Goal: Task Accomplishment & Management: Complete application form

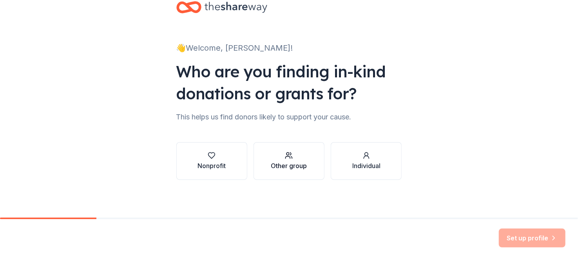
scroll to position [86, 0]
click at [201, 161] on div "Nonprofit" at bounding box center [212, 165] width 28 height 9
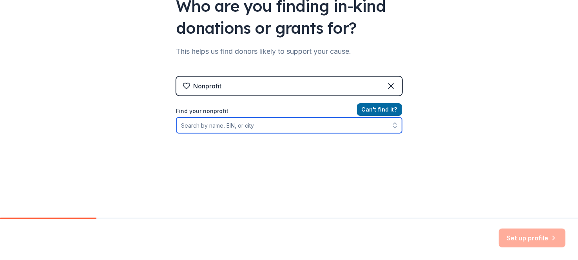
paste input "58-1124759"
type input "58-1124759"
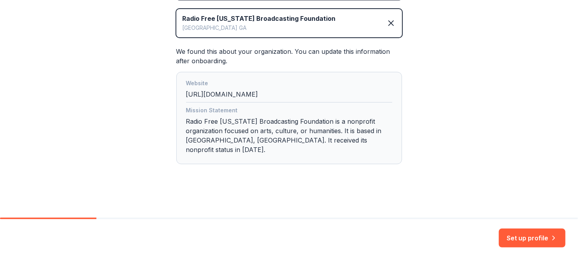
scroll to position [275, 0]
click at [499, 228] on button "Set up profile" at bounding box center [532, 237] width 67 height 19
click at [511, 231] on div "Set up profile" at bounding box center [532, 237] width 67 height 19
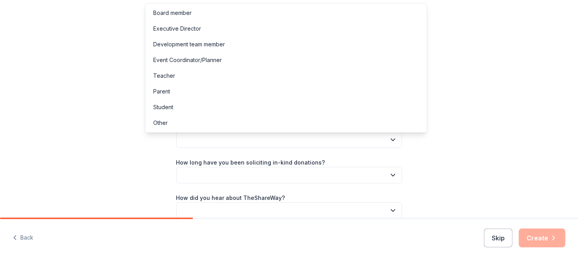
click at [402, 148] on button "button" at bounding box center [289, 139] width 226 height 16
click at [225, 43] on div "Development team member" at bounding box center [189, 44] width 72 height 9
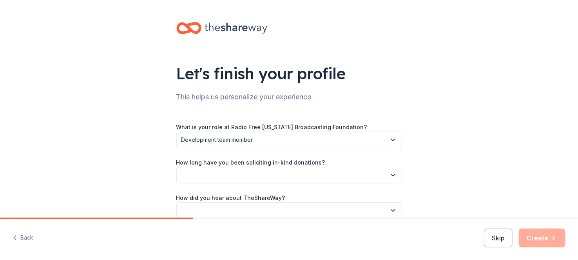
scroll to position [91, 0]
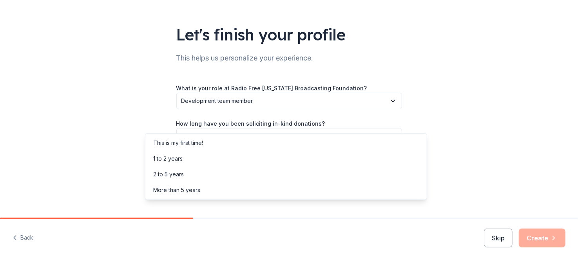
click at [345, 128] on button "button" at bounding box center [289, 136] width 226 height 16
click at [177, 163] on div "1 to 2 years" at bounding box center [167, 158] width 29 height 9
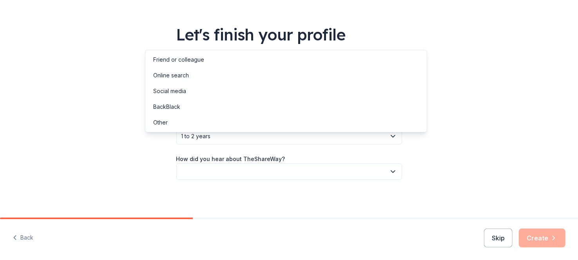
click at [244, 163] on button "button" at bounding box center [289, 171] width 226 height 16
click at [189, 130] on div "Other" at bounding box center [286, 122] width 278 height 16
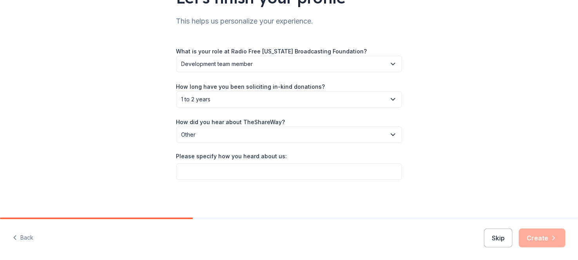
scroll to position [153, 0]
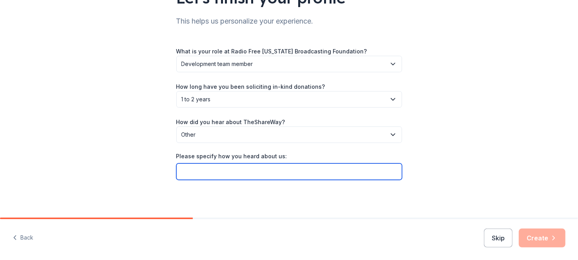
click at [315, 163] on input "Please specify how you heard about us:" at bounding box center [289, 171] width 226 height 16
click at [367, 163] on input "Non Profit Fundraising Bootcamp Webinar featuring" at bounding box center [289, 171] width 226 height 16
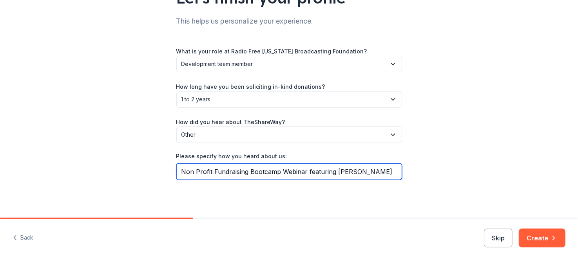
click at [381, 163] on input "Non Profit Fundraising Bootcamp Webinar featuring Hannah Wang" at bounding box center [289, 171] width 226 height 16
type input "Non Profit Fundraising Bootcamp Webinar featuring Hannah Yang"
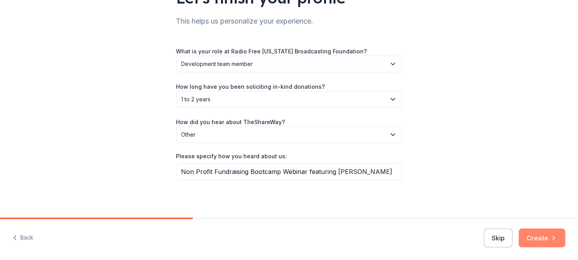
click at [540, 233] on button "Create" at bounding box center [542, 237] width 47 height 19
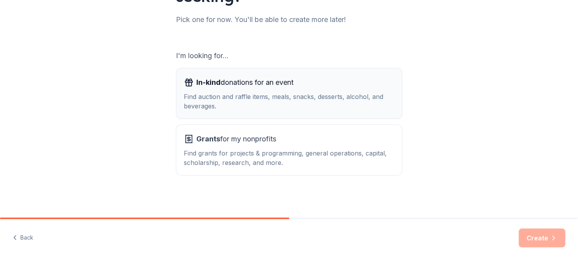
scroll to position [91, 0]
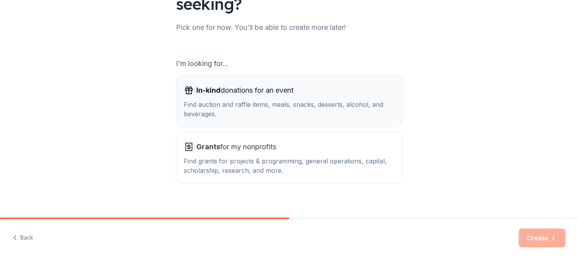
click at [338, 96] on div "In-kind donations for an event" at bounding box center [289, 90] width 210 height 13
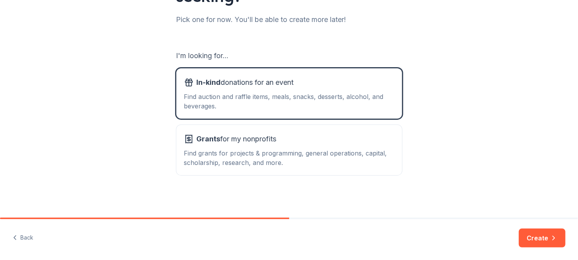
scroll to position [183, 0]
click at [550, 234] on icon "button" at bounding box center [554, 238] width 8 height 8
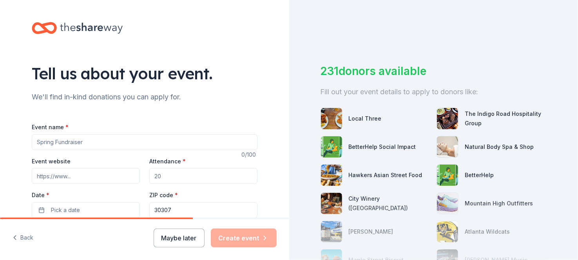
click at [194, 150] on input "Event name *" at bounding box center [145, 142] width 226 height 16
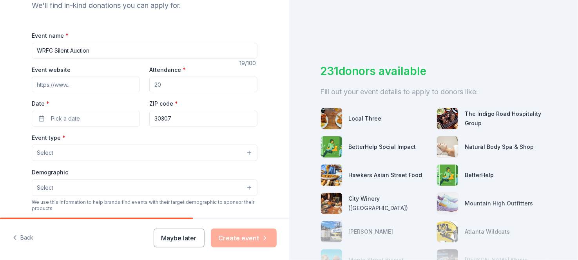
type input "WRFG Silent Auction"
click at [60, 92] on input "Event website" at bounding box center [86, 84] width 108 height 16
type input "wrfg.org"
click at [206, 92] on input "Attendance *" at bounding box center [203, 84] width 108 height 16
type input "150"
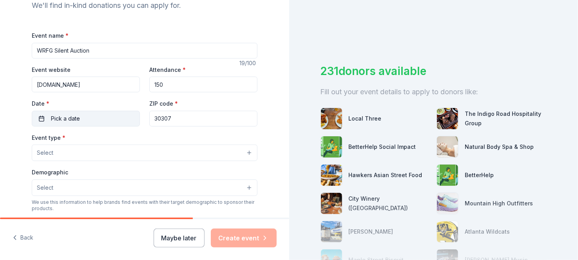
click at [71, 123] on span "Pick a date" at bounding box center [65, 118] width 29 height 9
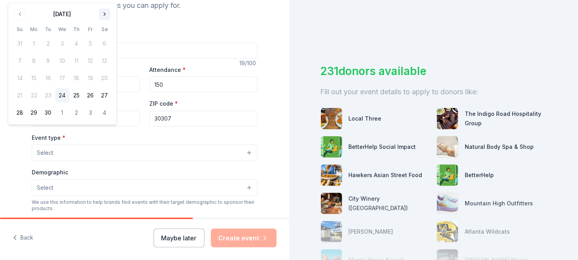
click at [110, 16] on button "Go to next month" at bounding box center [104, 14] width 11 height 11
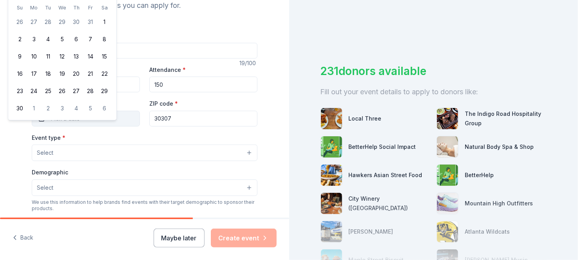
click at [94, 126] on button "Pick a date" at bounding box center [86, 119] width 108 height 16
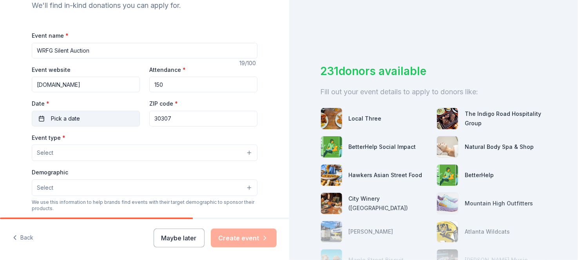
click at [91, 126] on button "Pick a date" at bounding box center [86, 119] width 108 height 16
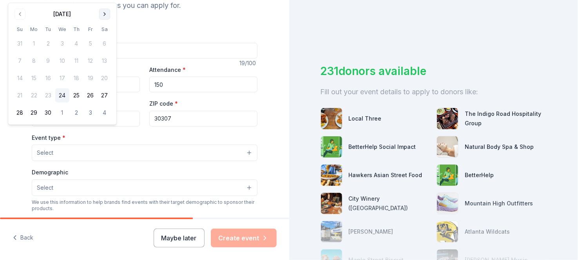
click at [110, 16] on button "Go to next month" at bounding box center [104, 14] width 11 height 11
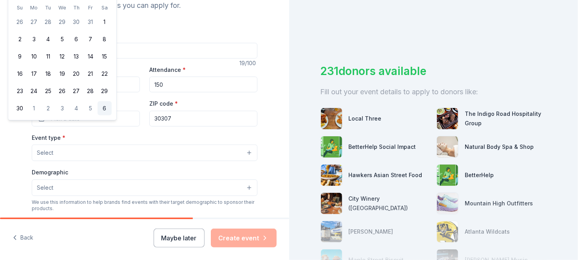
click at [112, 115] on button "6" at bounding box center [105, 108] width 14 height 14
click at [174, 161] on div "Event type * Select" at bounding box center [145, 147] width 226 height 29
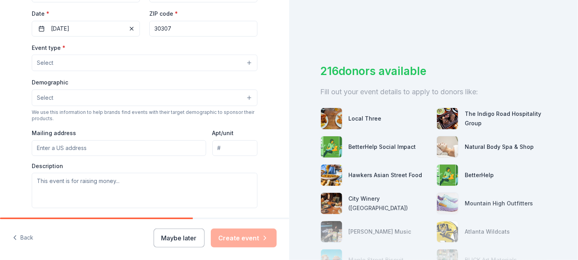
scroll to position [183, 0]
click at [164, 69] on button "Select" at bounding box center [145, 61] width 226 height 16
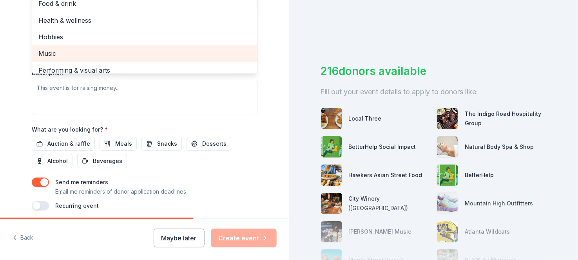
scroll to position [0, 0]
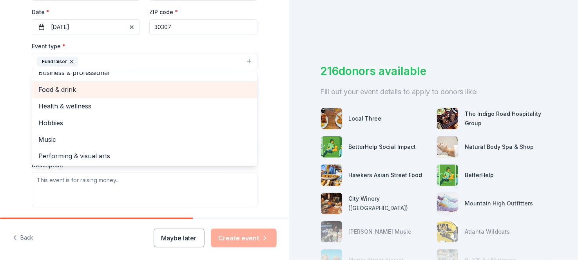
scroll to position [274, 0]
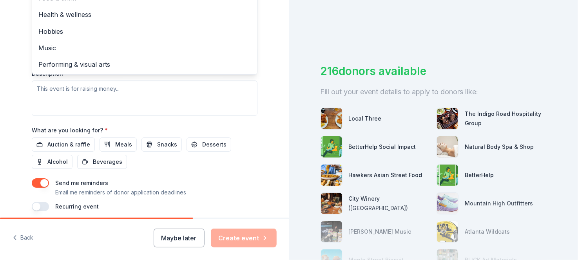
click at [306, 127] on div "Tell us about your event. We'll find in-kind donations you can apply for. Event…" at bounding box center [289, 130] width 578 height 260
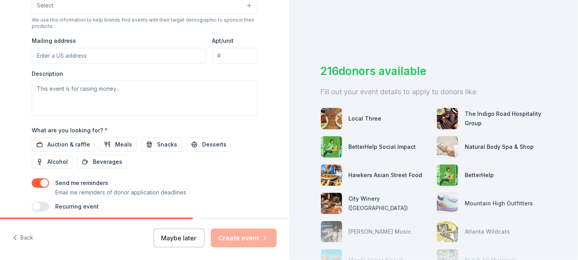
click at [252, 14] on button "Select" at bounding box center [145, 5] width 226 height 16
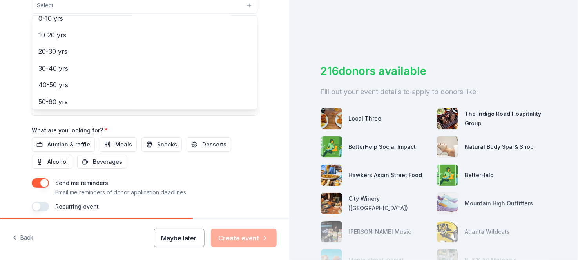
scroll to position [91, 0]
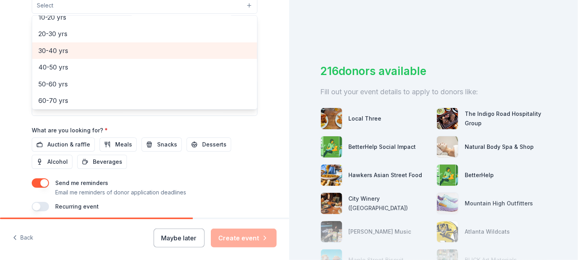
click at [182, 56] on span "30-40 yrs" at bounding box center [144, 50] width 213 height 10
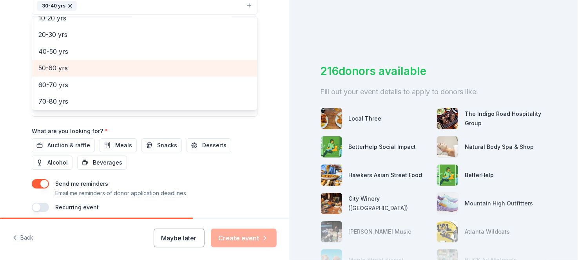
click at [154, 73] on span "50-60 yrs" at bounding box center [144, 68] width 213 height 10
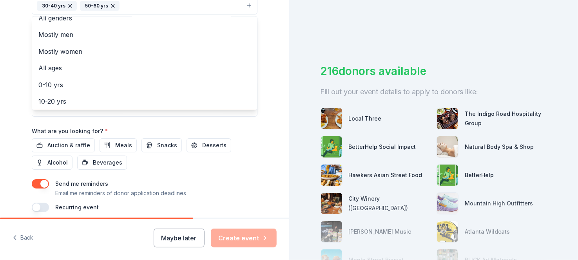
scroll to position [0, 0]
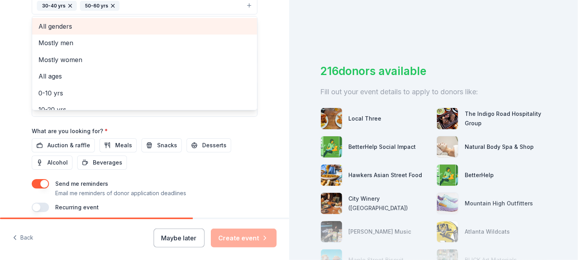
click at [160, 31] on span "All genders" at bounding box center [144, 26] width 213 height 10
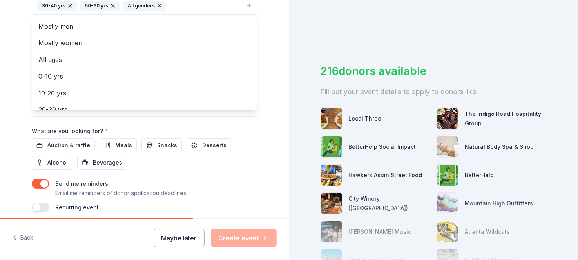
click at [304, 53] on div "Tell us about your event. We'll find in-kind donations you can apply for. Event…" at bounding box center [289, 130] width 578 height 260
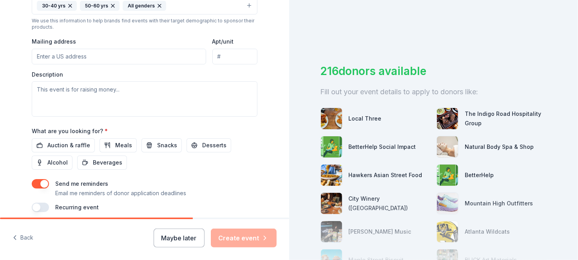
click at [227, 15] on button "30-40 yrs 50-60 yrs All genders" at bounding box center [145, 5] width 226 height 17
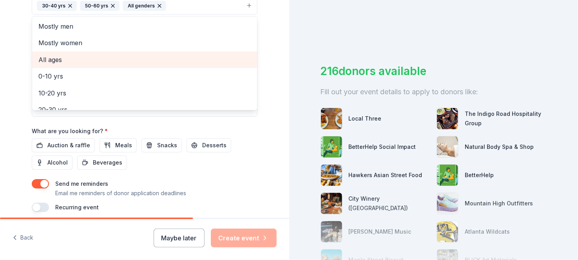
click at [87, 65] on span "All ages" at bounding box center [144, 60] width 213 height 10
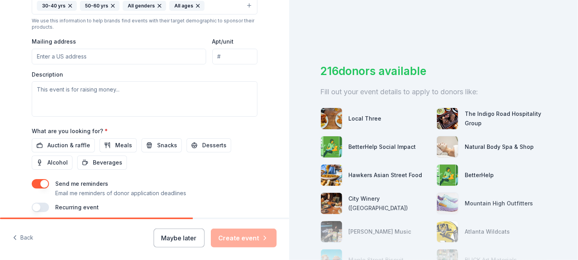
click at [115, 9] on icon "button" at bounding box center [113, 6] width 6 height 6
click at [67, 9] on icon "button" at bounding box center [70, 6] width 6 height 6
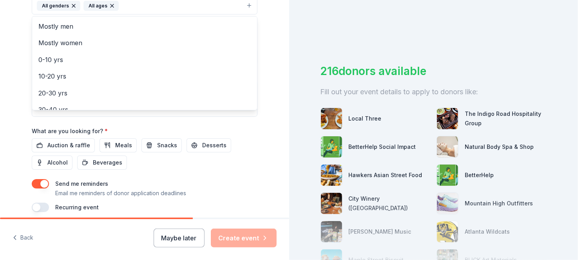
click at [299, 120] on div "Tell us about your event. We'll find in-kind donations you can apply for. Event…" at bounding box center [289, 130] width 578 height 260
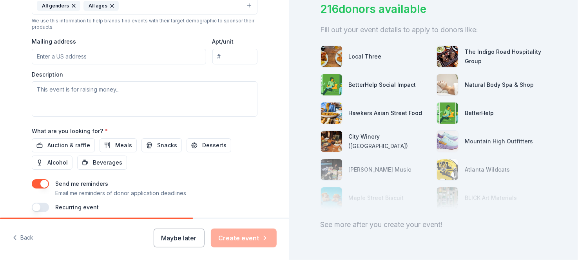
scroll to position [91, 0]
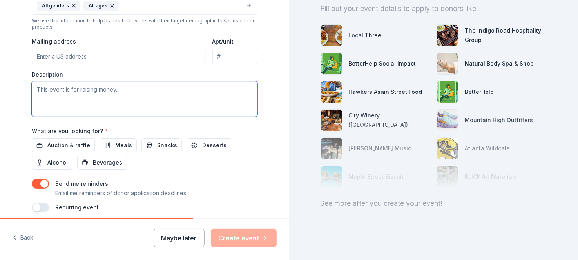
click at [233, 116] on textarea at bounding box center [145, 98] width 226 height 35
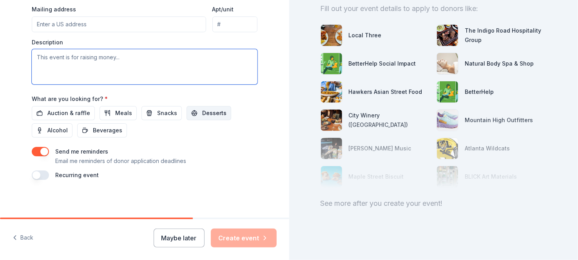
scroll to position [366, 0]
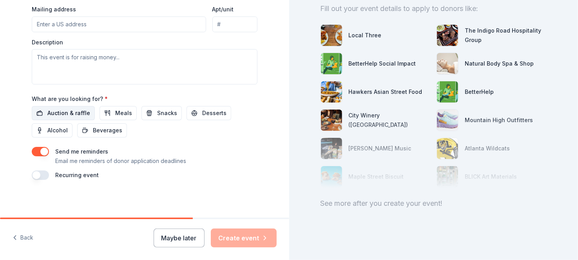
click at [53, 118] on span "Auction & raffle" at bounding box center [68, 112] width 43 height 9
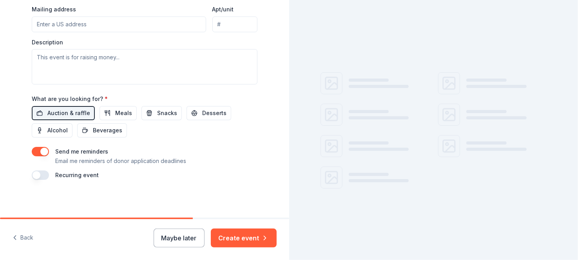
scroll to position [91, 0]
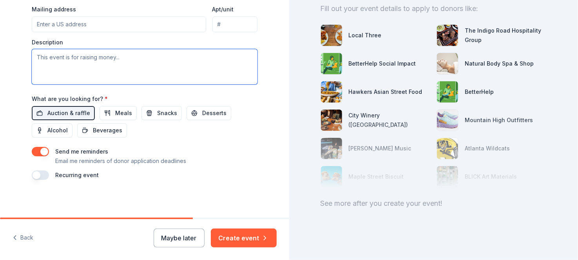
click at [107, 84] on textarea at bounding box center [145, 66] width 226 height 35
drag, startPoint x: 128, startPoint y: 85, endPoint x: 5, endPoint y: 82, distance: 122.8
paste textarea "Radio Free Georgia Broadcasting (WRFG 89.3 FM) is raising money to sustain our …"
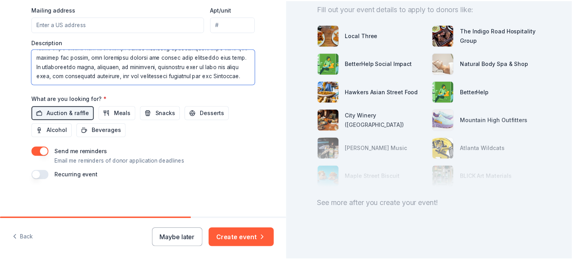
scroll to position [441, 0]
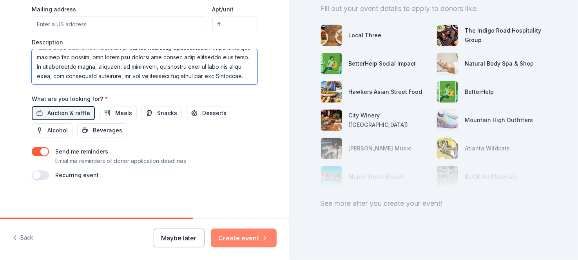
type textarea "Radio Free Georgia Broadcasting (WRFG 89.3 FM) is raising money to sustain our …"
click at [241, 228] on button "Create event" at bounding box center [244, 237] width 66 height 19
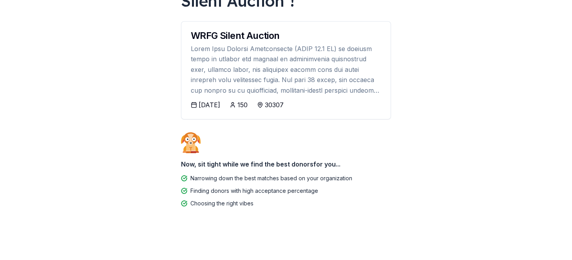
scroll to position [193, 0]
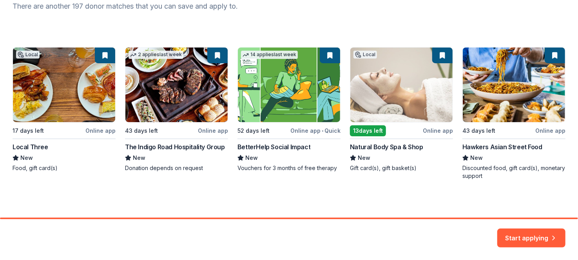
scroll to position [183, 0]
click at [523, 219] on div "Start applying" at bounding box center [289, 239] width 578 height 41
click at [522, 224] on button "Start applying" at bounding box center [532, 233] width 68 height 19
click at [157, 83] on div "Local 17 days left Online app Local Three New Food, gift card(s) 2 applies last…" at bounding box center [289, 113] width 553 height 133
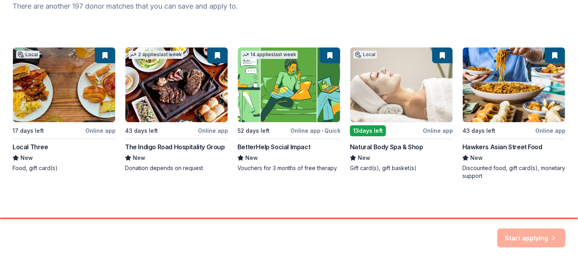
click at [384, 48] on div "Local 17 days left Online app Local Three New Food, gift card(s) 2 applies last…" at bounding box center [289, 113] width 553 height 133
click at [389, 117] on div "Local 17 days left Online app Local Three New Food, gift card(s) 2 applies last…" at bounding box center [289, 113] width 553 height 133
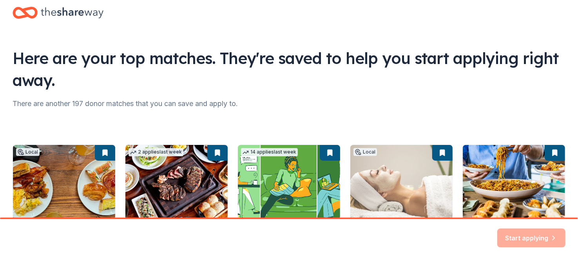
click at [432, 189] on div "Local 17 days left Online app Local Three New Food, gift card(s) 2 applies last…" at bounding box center [289, 210] width 553 height 133
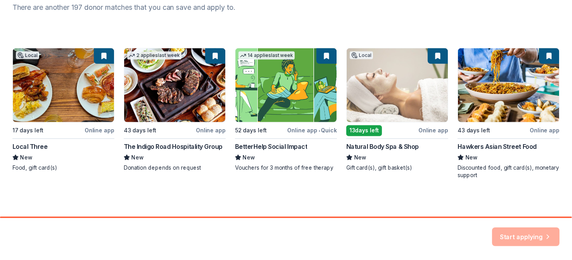
scroll to position [198, 0]
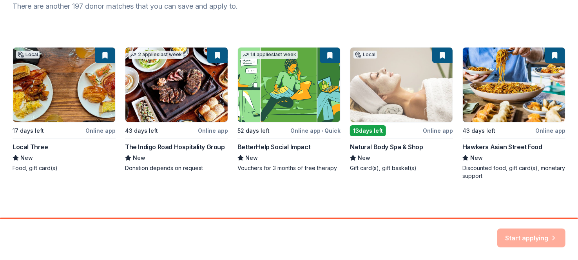
click at [264, 144] on div "Local 17 days left Online app Local Three New Food, gift card(s) 2 applies last…" at bounding box center [289, 113] width 553 height 133
click at [326, 95] on div "Local 17 days left Online app Local Three New Food, gift card(s) 2 applies last…" at bounding box center [289, 113] width 553 height 133
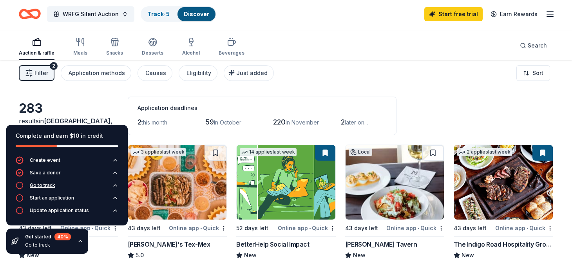
click at [24, 181] on icon "button" at bounding box center [20, 185] width 8 height 8
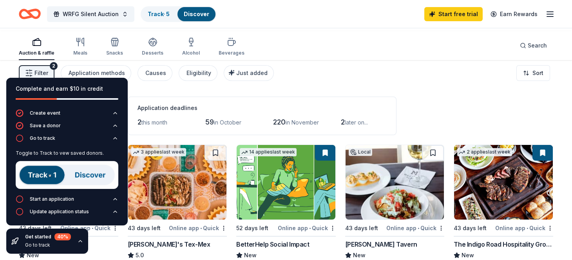
click at [77, 189] on img at bounding box center [67, 175] width 103 height 28
click at [387, 112] on div "Application deadlines" at bounding box center [262, 107] width 249 height 9
click at [84, 238] on icon "button" at bounding box center [80, 241] width 6 height 6
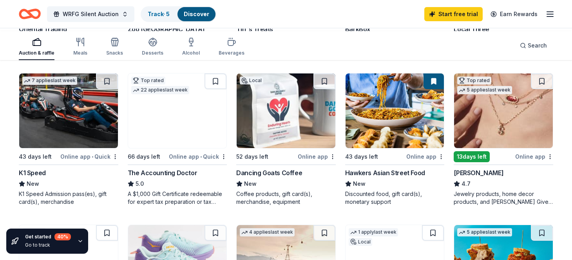
scroll to position [274, 0]
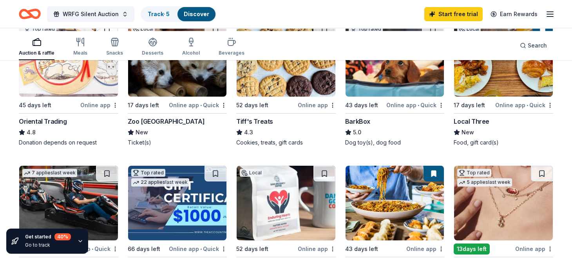
click at [77, 96] on img at bounding box center [68, 59] width 99 height 75
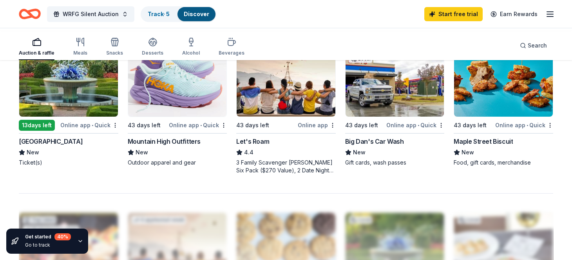
scroll to position [457, 0]
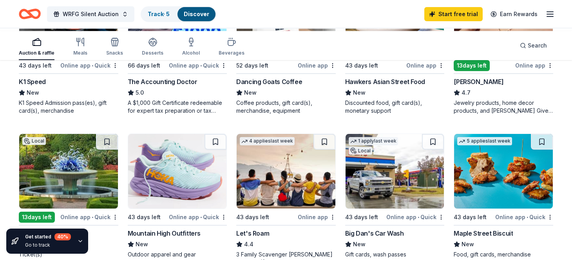
click at [505, 57] on img at bounding box center [503, 19] width 99 height 75
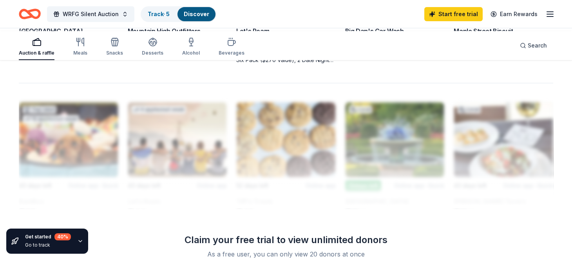
scroll to position [640, 0]
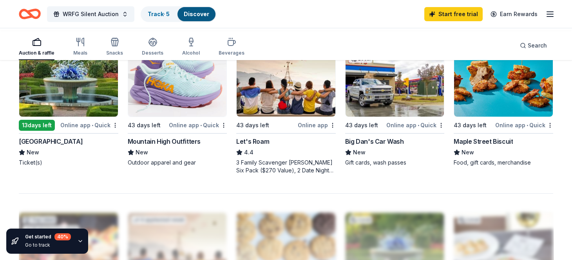
scroll to position [457, 0]
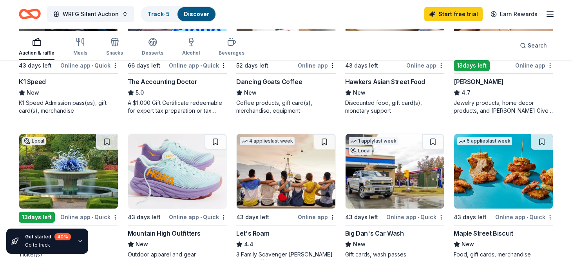
click at [89, 57] on img at bounding box center [68, 19] width 99 height 75
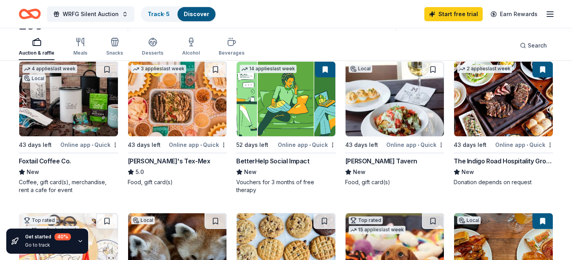
scroll to position [91, 0]
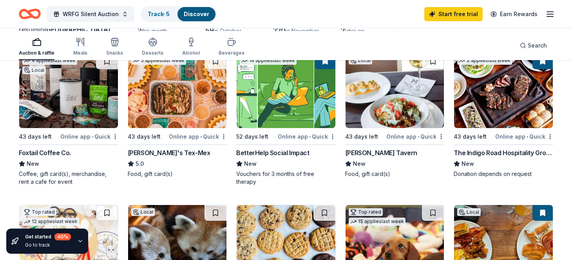
click at [396, 128] on img at bounding box center [395, 90] width 99 height 75
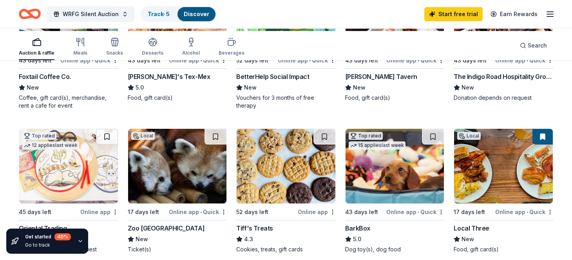
scroll to position [183, 0]
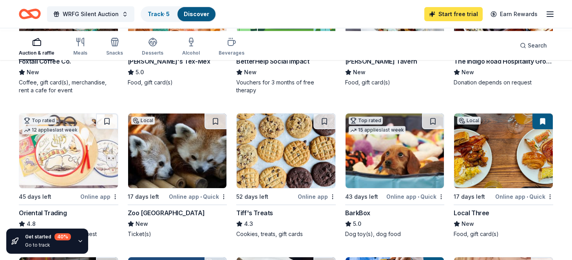
click at [443, 12] on link "Start free trial" at bounding box center [454, 14] width 58 height 14
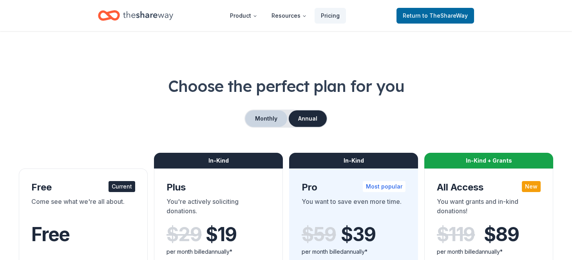
click at [260, 127] on button "Monthly" at bounding box center [266, 118] width 42 height 16
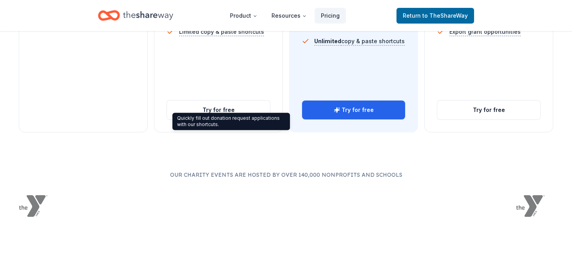
scroll to position [366, 0]
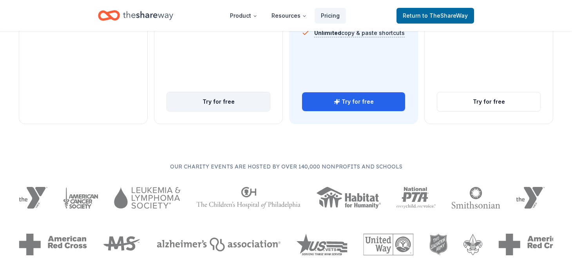
click at [220, 111] on button "Try for free" at bounding box center [218, 101] width 103 height 19
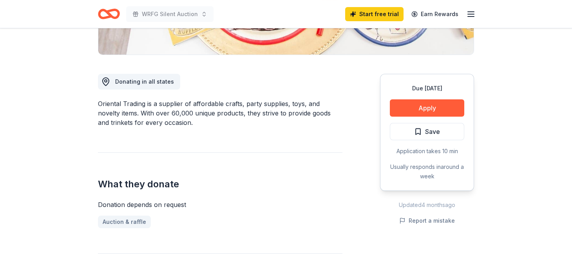
scroll to position [183, 0]
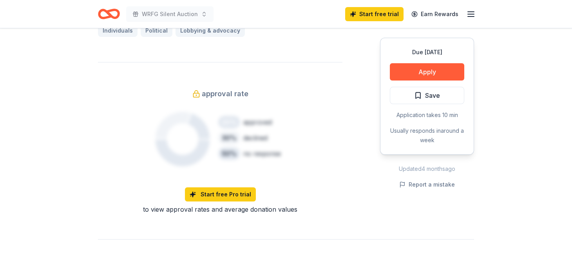
scroll to position [549, 0]
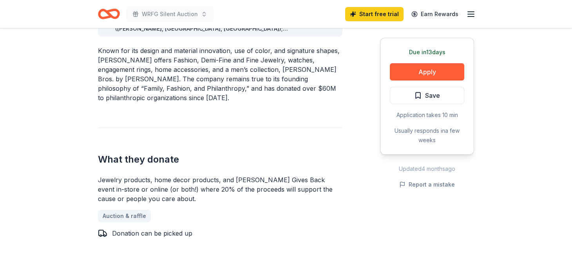
scroll to position [274, 0]
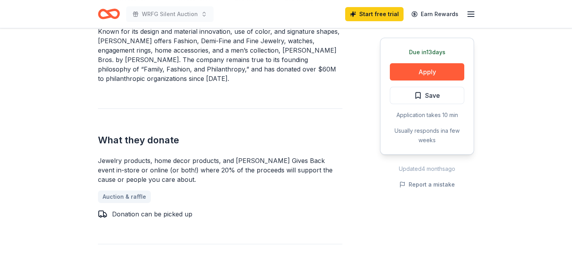
click at [197, 73] on span "Donating in AL (Birmingham, Huntsville); AR (Little Rock, Rogers); AZ (Chandler…" at bounding box center [221, 89] width 213 height 204
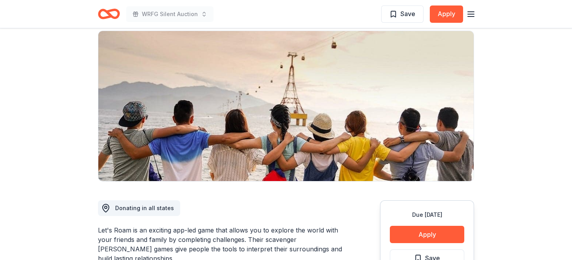
scroll to position [2, 0]
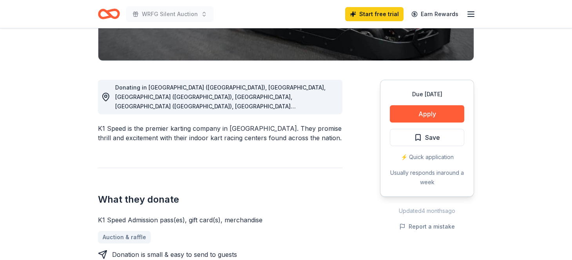
scroll to position [183, 0]
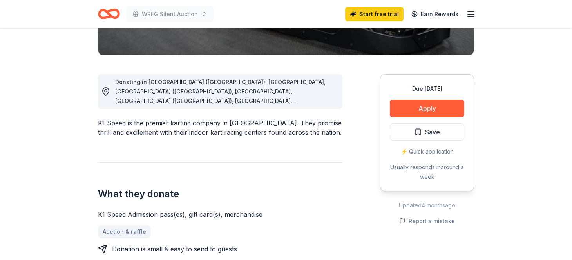
click at [107, 92] on circle at bounding box center [106, 90] width 2 height 2
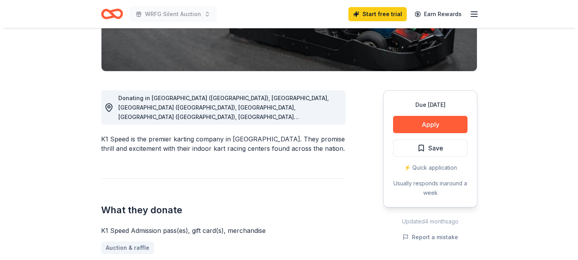
scroll to position [184, 0]
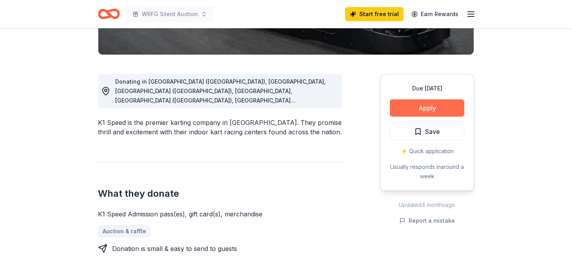
click at [418, 116] on button "Apply" at bounding box center [427, 107] width 75 height 17
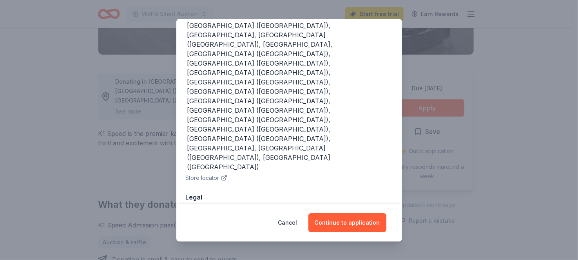
scroll to position [111, 0]
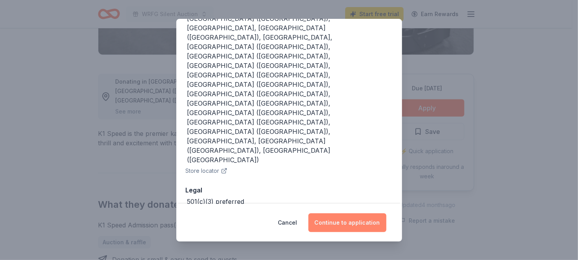
click at [368, 214] on button "Continue to application" at bounding box center [348, 222] width 78 height 19
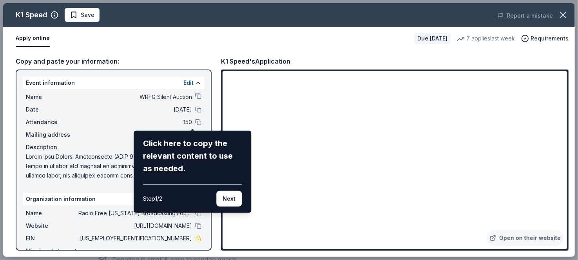
click at [510, 229] on div "K1 Speed Save Report a mistake Apply online Due in 43 days 7 applies last week …" at bounding box center [289, 129] width 572 height 253
click at [221, 206] on button "Next" at bounding box center [228, 199] width 25 height 16
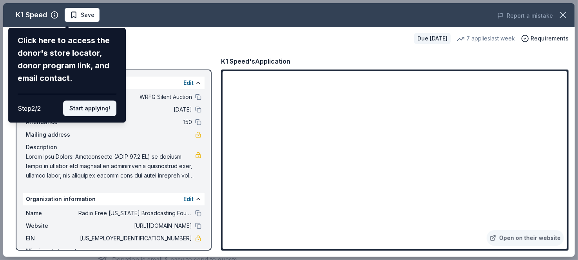
click at [82, 116] on button "Start applying!" at bounding box center [89, 108] width 53 height 16
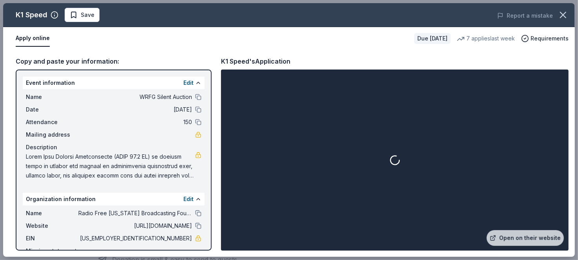
click at [547, 191] on div at bounding box center [395, 160] width 345 height 178
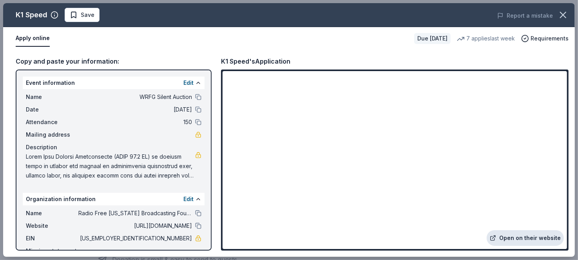
click at [528, 232] on link "Open on their website" at bounding box center [525, 238] width 77 height 16
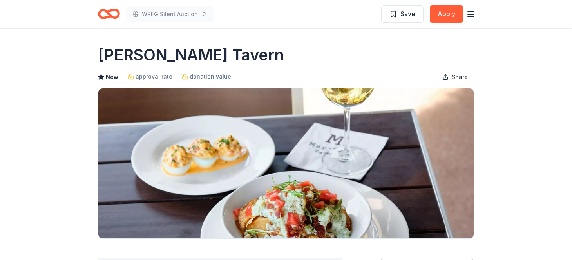
drag, startPoint x: 263, startPoint y: 68, endPoint x: 133, endPoint y: 62, distance: 130.0
click at [133, 62] on div "[PERSON_NAME] Tavern" at bounding box center [286, 55] width 376 height 22
drag, startPoint x: 97, startPoint y: 65, endPoint x: 270, endPoint y: 69, distance: 173.0
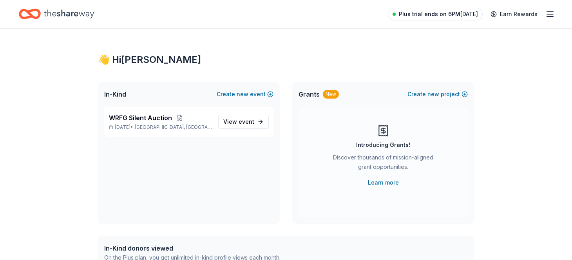
click at [399, 13] on span "Plus trial ends on 6PM[DATE]" at bounding box center [438, 13] width 79 height 9
click at [546, 12] on icon "button" at bounding box center [550, 13] width 9 height 9
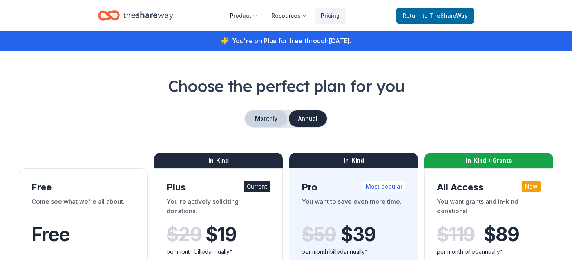
click at [257, 127] on button "Monthly" at bounding box center [266, 118] width 42 height 16
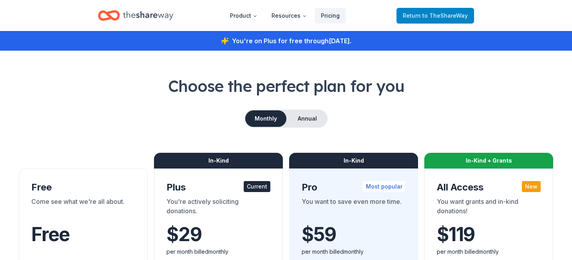
click at [410, 12] on span "Return to TheShareWay" at bounding box center [435, 15] width 65 height 9
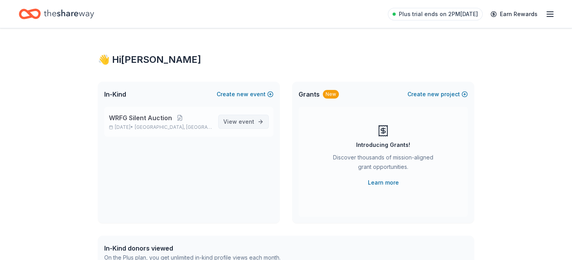
click at [239, 125] on span "event" at bounding box center [247, 121] width 16 height 7
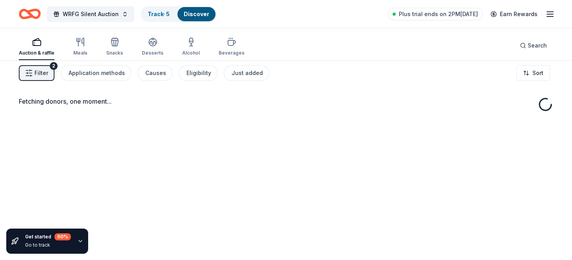
click at [44, 78] on span "Filter" at bounding box center [42, 72] width 14 height 9
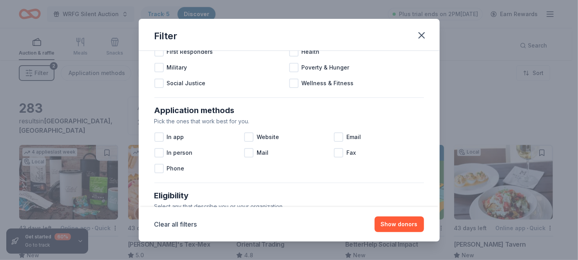
scroll to position [183, 0]
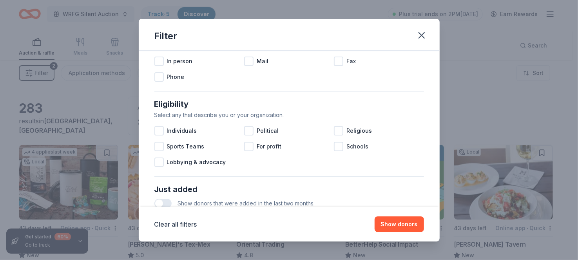
click at [343, 50] on div at bounding box center [338, 45] width 9 height 9
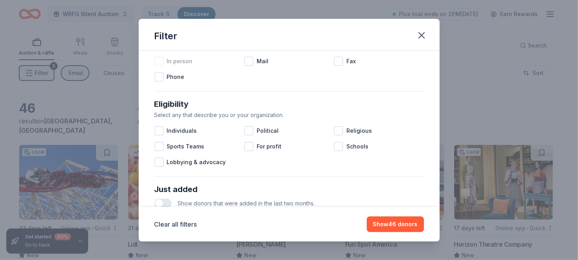
click at [154, 66] on div at bounding box center [158, 60] width 9 height 9
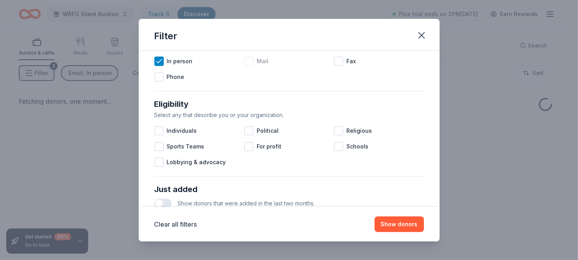
click at [244, 66] on div at bounding box center [248, 60] width 9 height 9
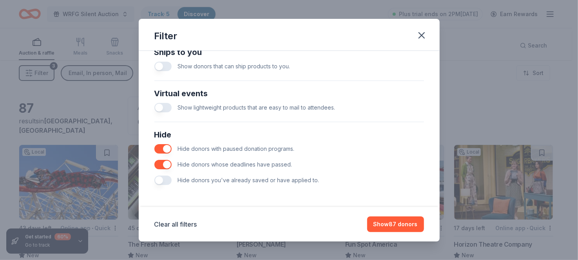
scroll to position [457, 0]
click at [154, 71] on button "button" at bounding box center [162, 66] width 17 height 9
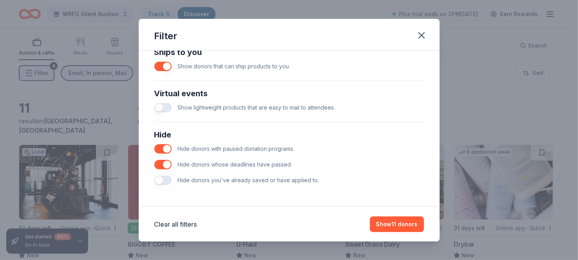
scroll to position [366, 0]
click at [154, 30] on button "button" at bounding box center [162, 24] width 17 height 9
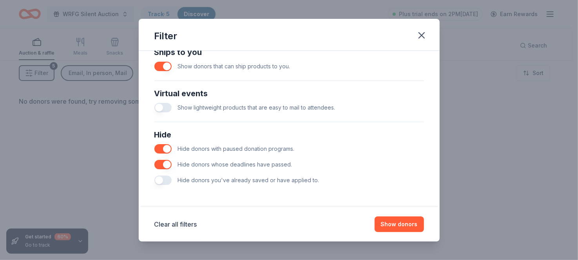
click at [154, 30] on button "button" at bounding box center [162, 24] width 17 height 9
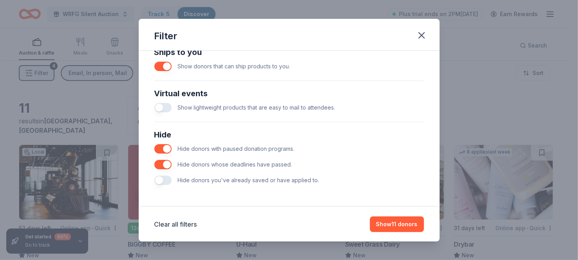
click at [154, 71] on button "button" at bounding box center [162, 66] width 17 height 9
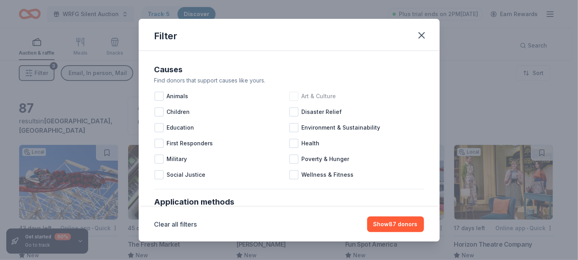
click at [293, 101] on div at bounding box center [293, 95] width 9 height 9
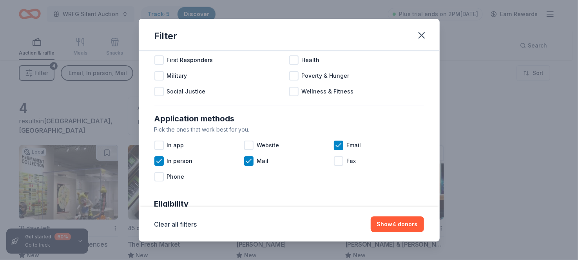
scroll to position [91, 0]
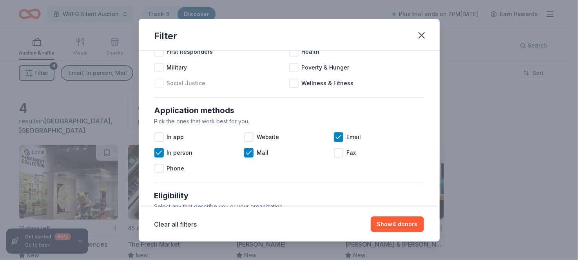
click at [154, 88] on div at bounding box center [158, 82] width 9 height 9
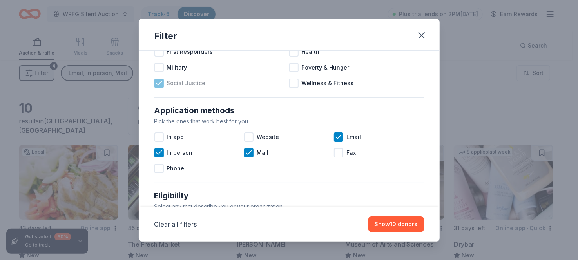
click at [155, 87] on icon at bounding box center [159, 83] width 8 height 8
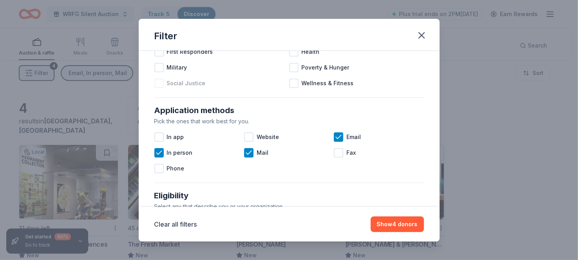
click at [154, 88] on div at bounding box center [158, 82] width 9 height 9
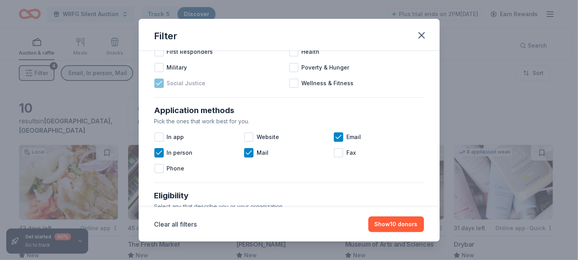
click at [155, 87] on icon at bounding box center [159, 83] width 8 height 8
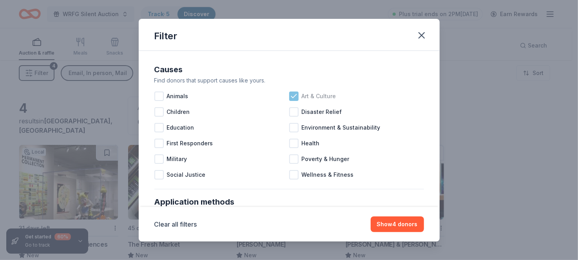
click at [293, 100] on icon at bounding box center [294, 96] width 8 height 8
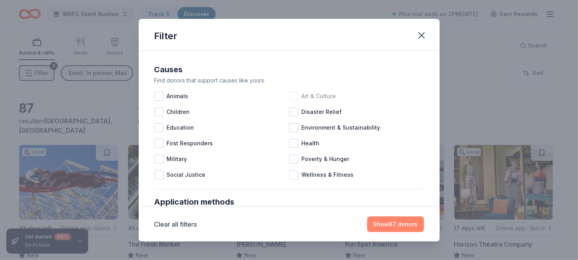
click at [416, 217] on button "Show 87 donors" at bounding box center [395, 224] width 57 height 16
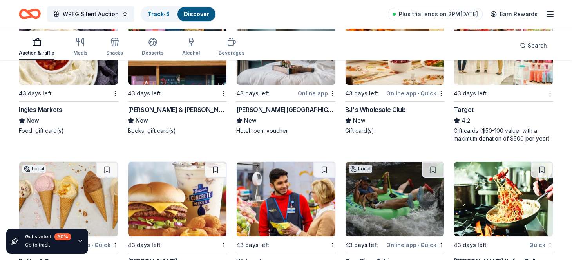
scroll to position [640, 0]
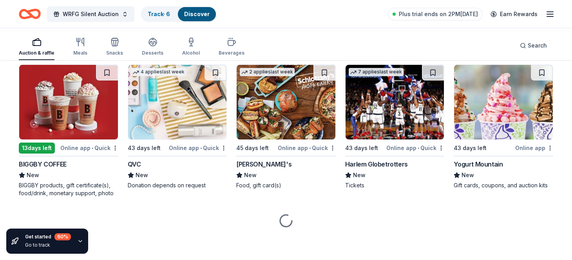
scroll to position [1921, 0]
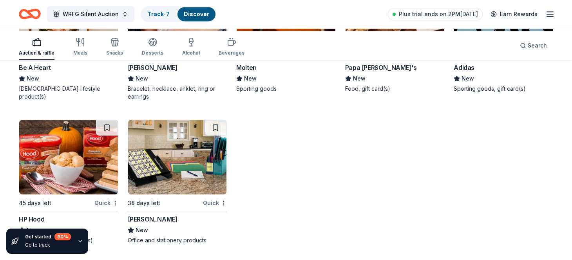
scroll to position [3057, 0]
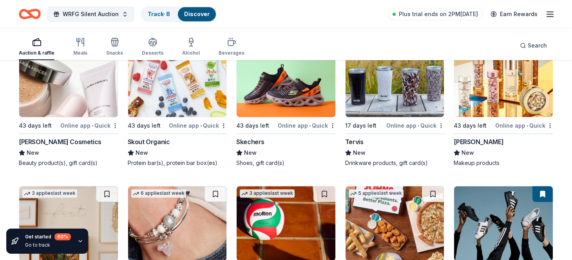
scroll to position [2234, 0]
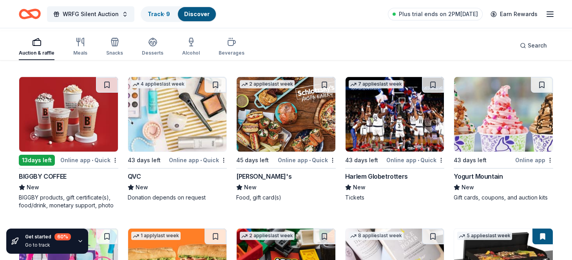
scroll to position [1685, 0]
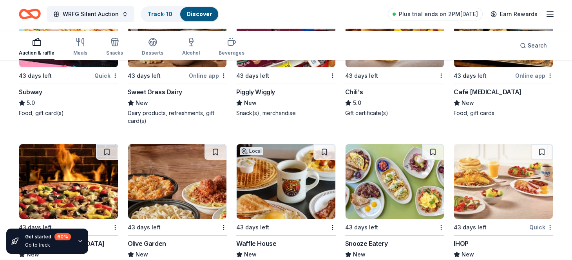
scroll to position [953, 0]
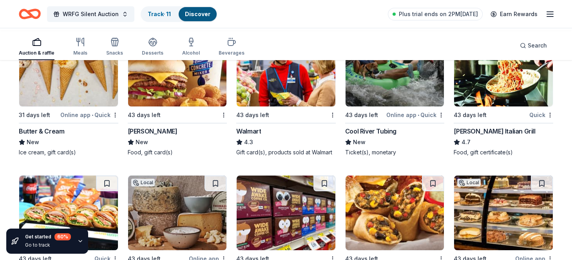
scroll to position [770, 0]
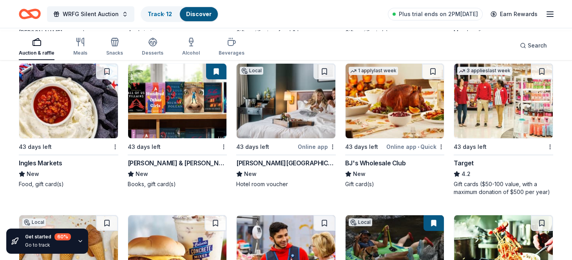
scroll to position [587, 0]
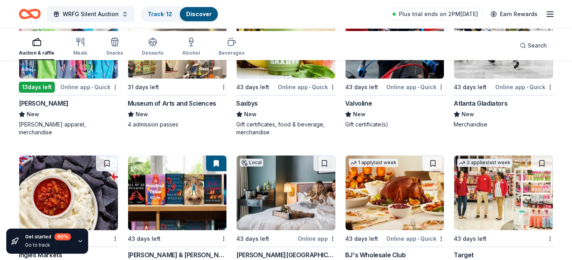
click at [536, 20] on button at bounding box center [542, 12] width 22 height 16
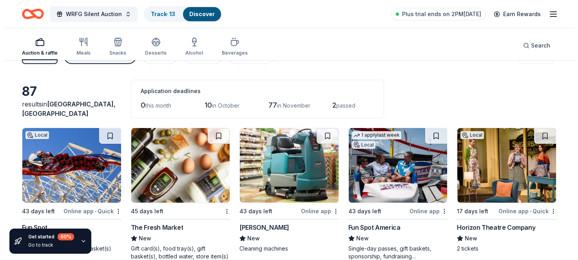
scroll to position [0, 0]
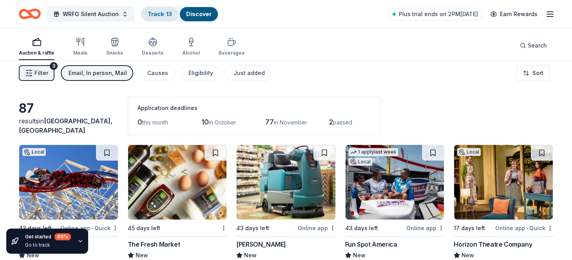
click at [172, 12] on link "Track · 13" at bounding box center [160, 14] width 24 height 7
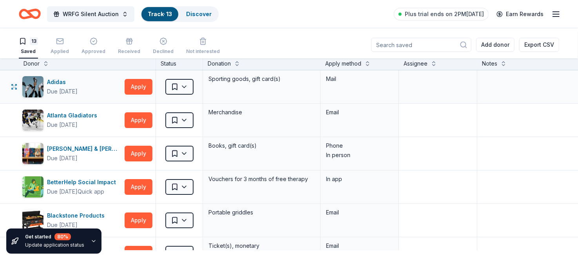
scroll to position [91, 0]
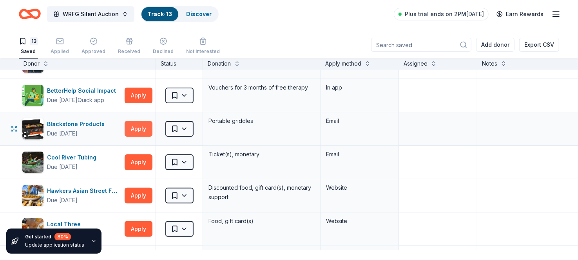
click at [135, 136] on button "Apply" at bounding box center [139, 129] width 28 height 16
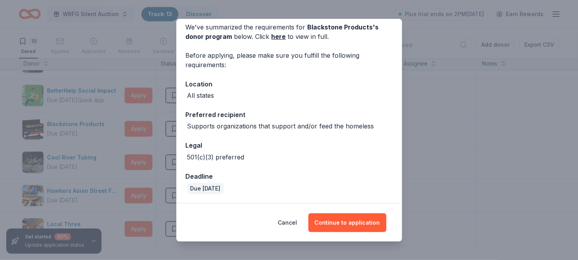
scroll to position [101, 0]
click at [298, 214] on button "Cancel" at bounding box center [287, 222] width 19 height 19
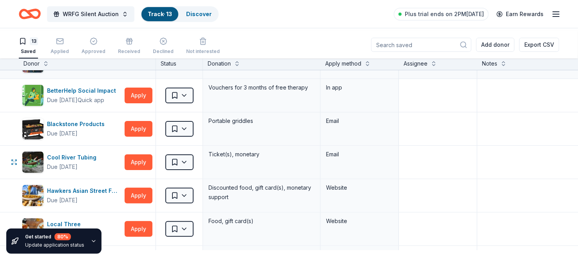
scroll to position [0, 0]
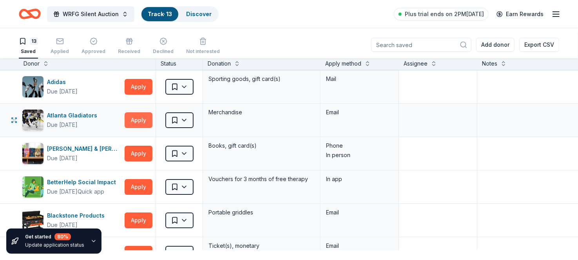
click at [138, 128] on button "Apply" at bounding box center [139, 120] width 28 height 16
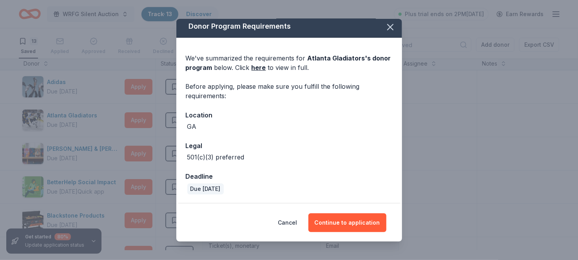
scroll to position [62, 0]
click at [356, 218] on button "Continue to application" at bounding box center [348, 222] width 78 height 19
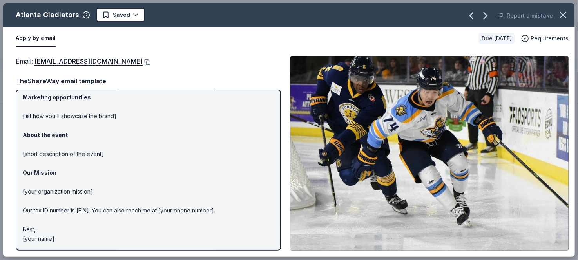
scroll to position [151, 0]
drag, startPoint x: 41, startPoint y: 75, endPoint x: 173, endPoint y: 75, distance: 131.4
click at [133, 65] on span "Email : [EMAIL_ADDRESS][DOMAIN_NAME]" at bounding box center [79, 61] width 127 height 8
click at [151, 65] on button at bounding box center [147, 62] width 8 height 6
click at [562, 19] on icon "button" at bounding box center [563, 14] width 11 height 11
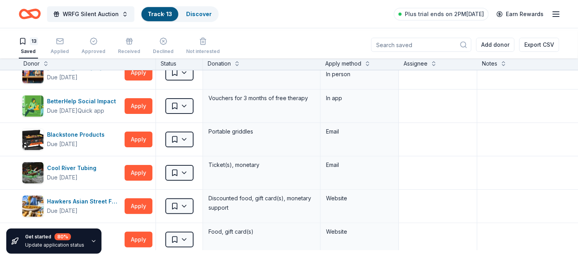
scroll to position [91, 0]
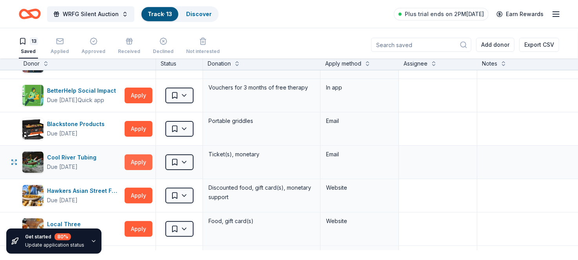
click at [142, 170] on button "Apply" at bounding box center [139, 162] width 28 height 16
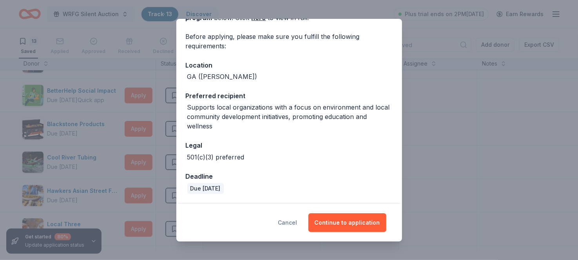
click at [295, 213] on button "Cancel" at bounding box center [287, 222] width 19 height 19
